Goal: Book appointment/travel/reservation

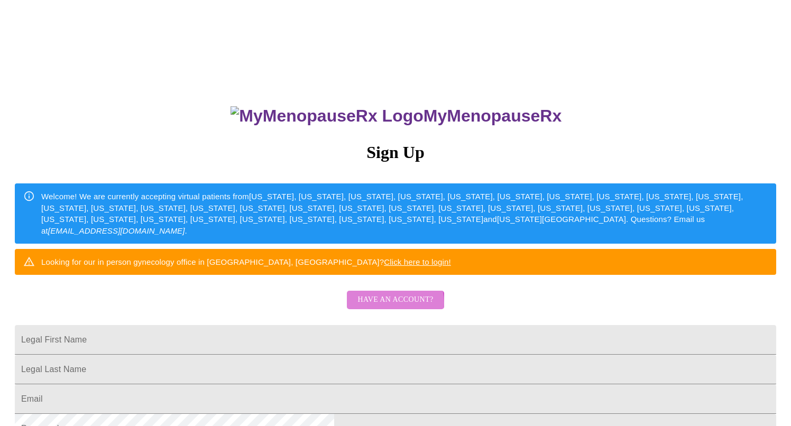
click at [394, 307] on span "Have an account?" at bounding box center [396, 300] width 76 height 13
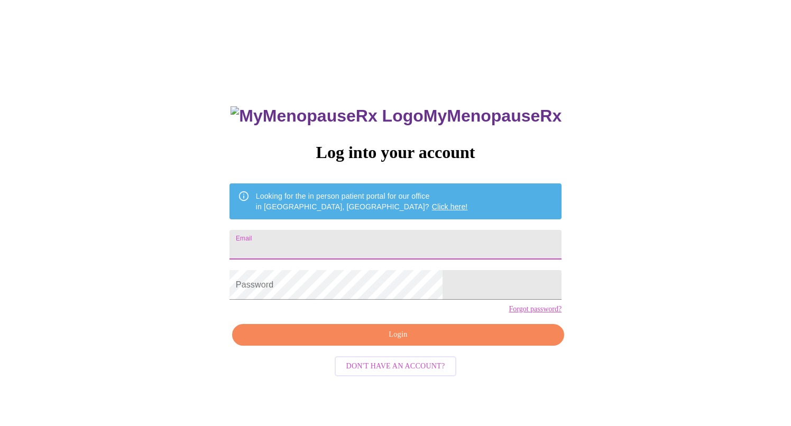
type input "elisa@weetalldesignstudio.com"
click at [429, 241] on input "elisa@weetalldesignstudio.com" at bounding box center [396, 245] width 332 height 30
click at [486, 246] on input "elisa@weetalldesignstudio.com" at bounding box center [396, 245] width 332 height 30
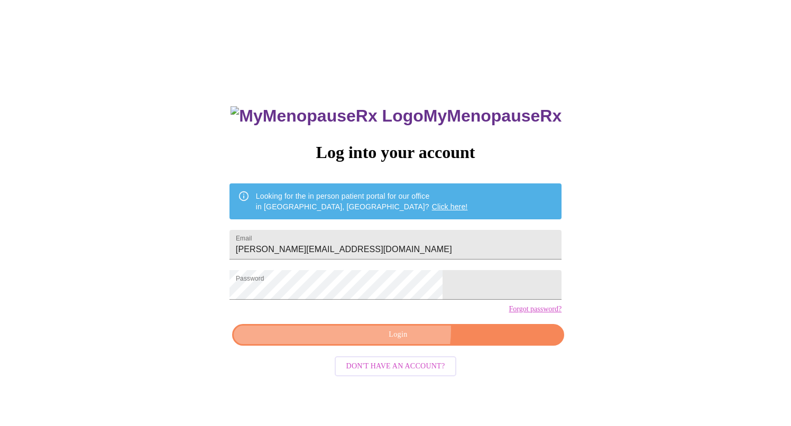
click at [401, 342] on span "Login" at bounding box center [398, 334] width 308 height 13
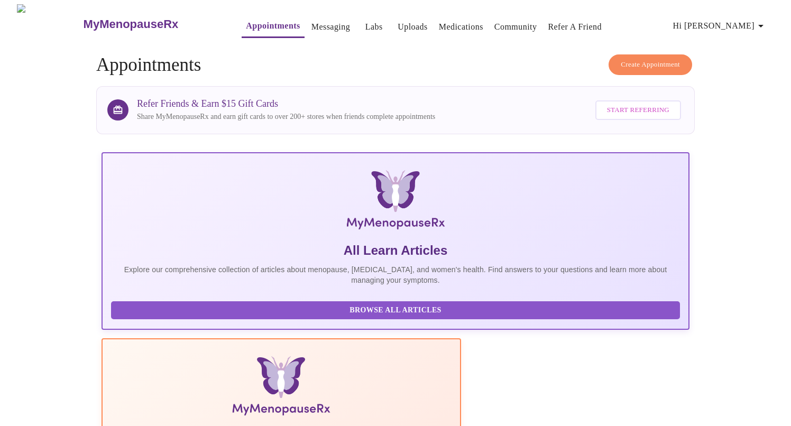
click at [759, 23] on icon "button" at bounding box center [761, 26] width 13 height 13
click at [727, 158] on div at bounding box center [395, 213] width 791 height 426
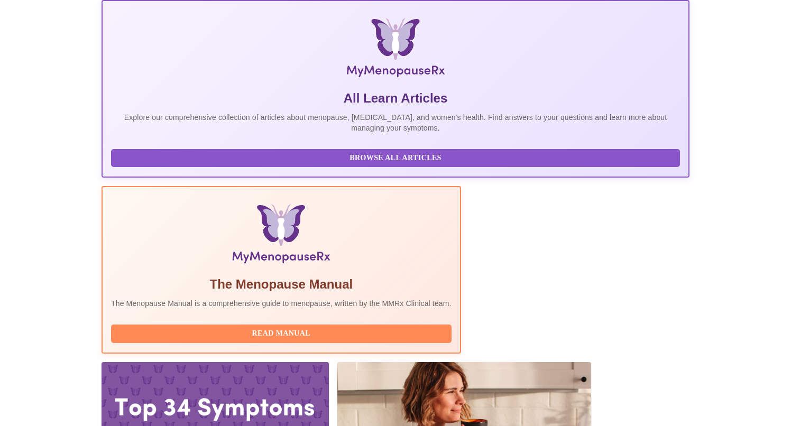
scroll to position [152, 0]
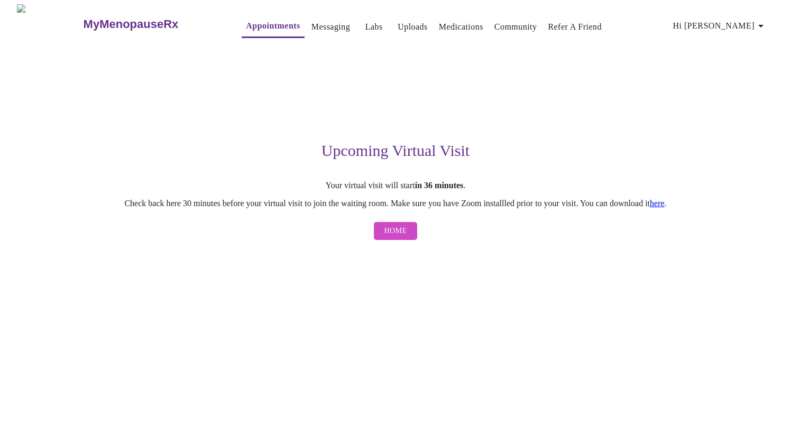
click at [665, 206] on link "here" at bounding box center [657, 203] width 15 height 9
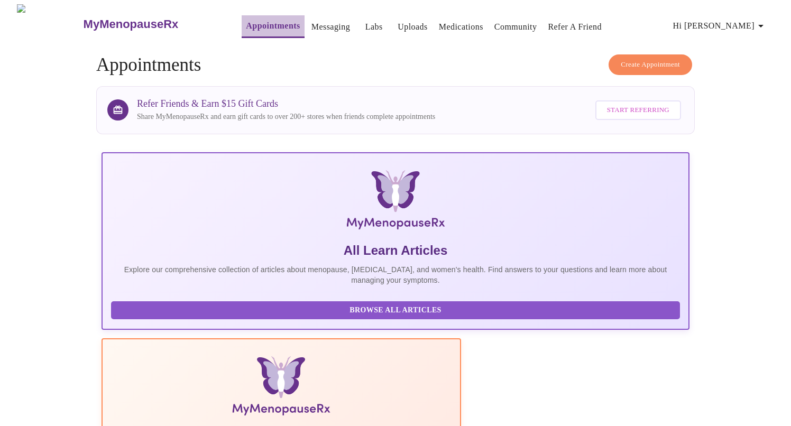
click at [259, 20] on link "Appointments" at bounding box center [273, 26] width 54 height 15
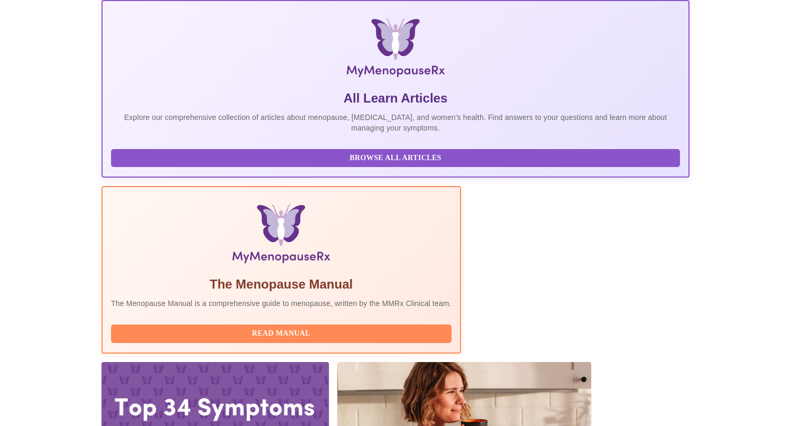
scroll to position [152, 0]
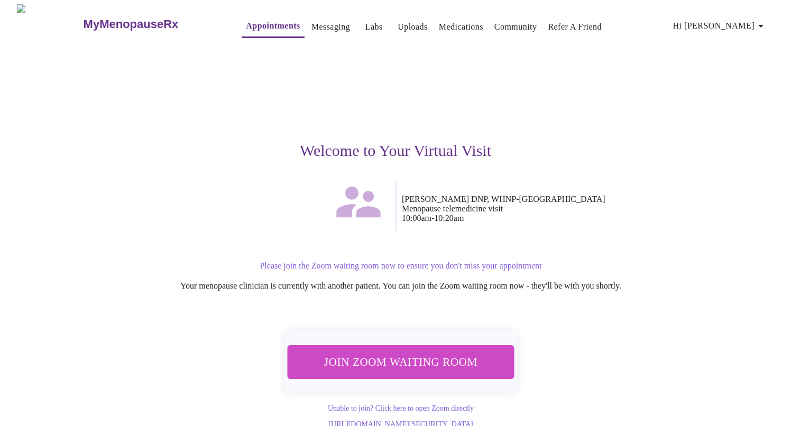
click at [404, 355] on span "Join Zoom Waiting Room" at bounding box center [400, 362] width 199 height 20
